Goal: Find specific fact: Find contact information

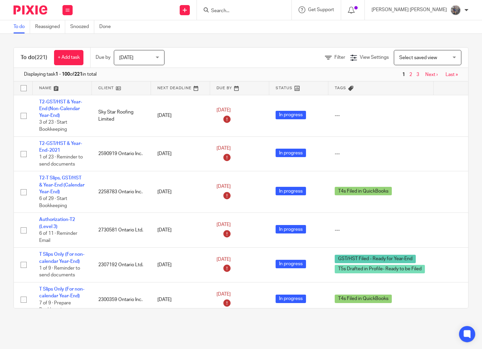
click at [197, 16] on div "Send new email Create task Add client" at bounding box center [185, 10] width 24 height 20
click at [261, 7] on form at bounding box center [247, 10] width 72 height 8
click at [272, 8] on input "Search" at bounding box center [241, 11] width 61 height 6
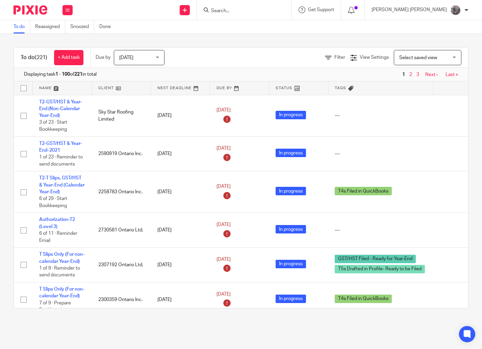
click at [272, 8] on input "Search" at bounding box center [241, 11] width 61 height 6
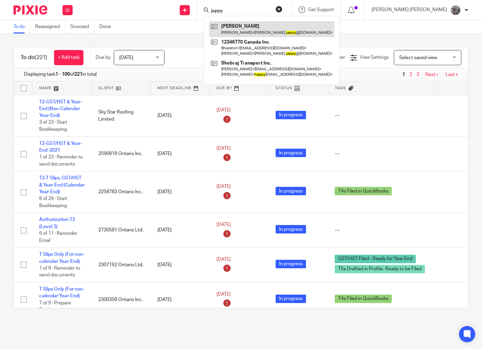
type input "jappy"
click at [294, 26] on link at bounding box center [271, 29] width 125 height 16
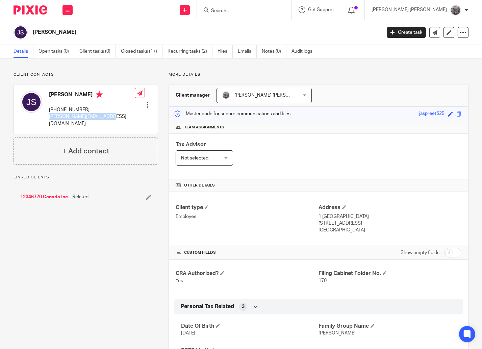
click at [48, 121] on div "[PERSON_NAME] [PHONE_NUMBER] [PERSON_NAME][EMAIL_ADDRESS][DOMAIN_NAME] Edit con…" at bounding box center [86, 109] width 144 height 49
click at [272, 9] on input "Search" at bounding box center [241, 11] width 61 height 6
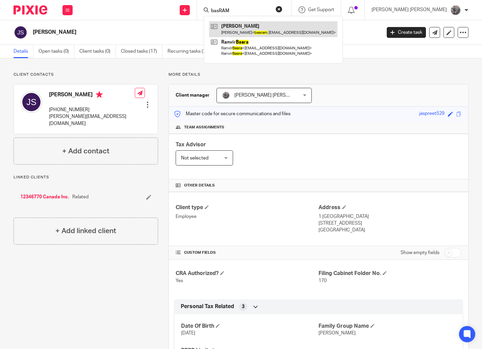
type input "basRAM"
click at [297, 29] on link at bounding box center [273, 29] width 128 height 16
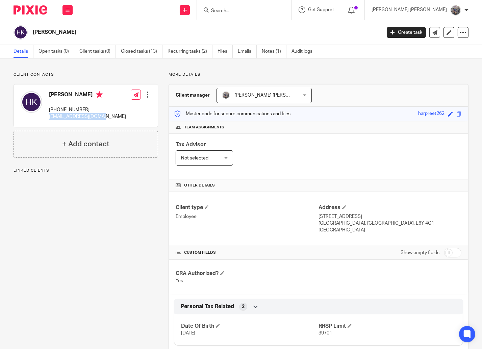
click at [48, 119] on div "Harpreet Kaur (647) 994-9704 basram.1024@gmail.com Edit contact Create client f…" at bounding box center [86, 106] width 144 height 43
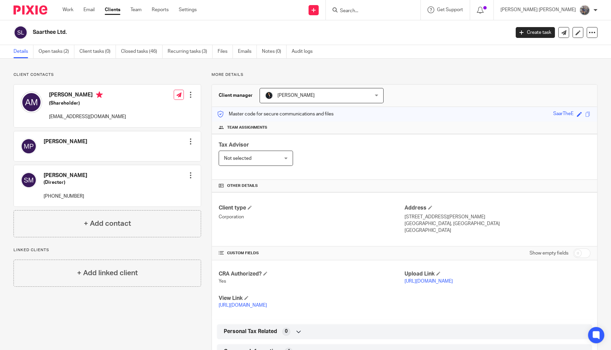
scroll to position [77, 0]
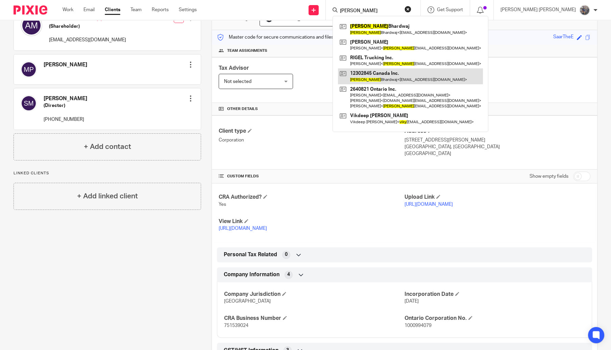
type input "vicky"
click at [435, 81] on link at bounding box center [410, 76] width 145 height 16
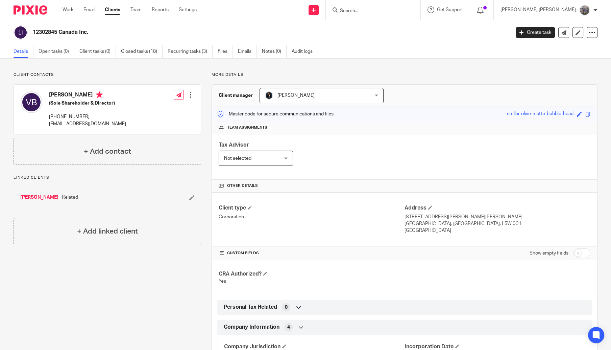
click at [417, 105] on div "Client manager [PERSON_NAME] [PERSON_NAME] [PERSON_NAME] [PERSON_NAME] [PERSON_…" at bounding box center [404, 96] width 385 height 22
click at [327, 212] on div "Client type Corporation" at bounding box center [312, 219] width 186 height 30
drag, startPoint x: 84, startPoint y: 127, endPoint x: 48, endPoint y: 126, distance: 36.2
click at [48, 126] on div "[PERSON_NAME] (Sole Shareholder & Director) [PHONE_NUMBER] [EMAIL_ADDRESS][DOMA…" at bounding box center [73, 109] width 105 height 43
copy p "[EMAIL_ADDRESS][DOMAIN_NAME]"
